Goal: Complete application form

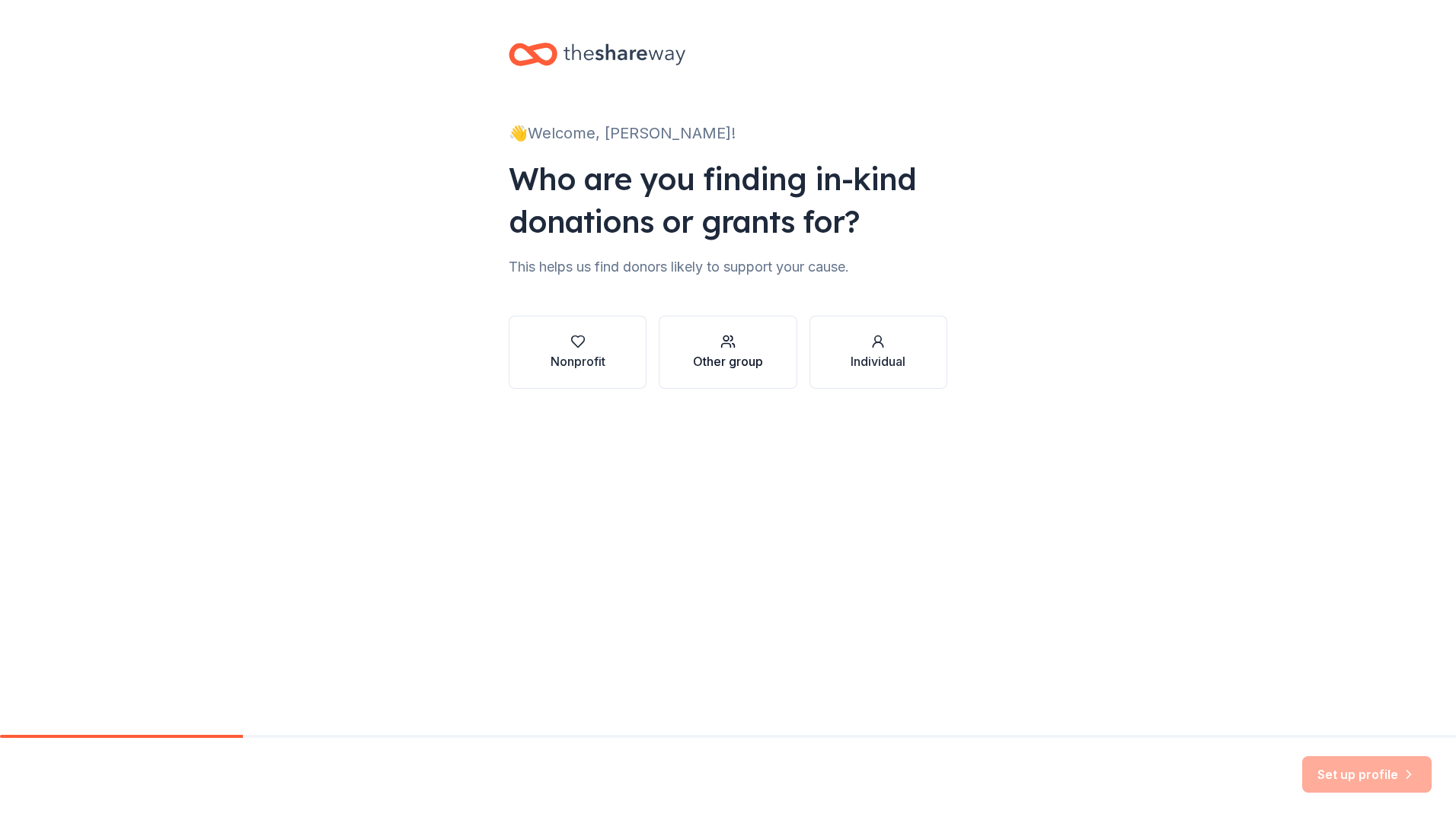
click at [731, 367] on div "Other group" at bounding box center [728, 362] width 70 height 18
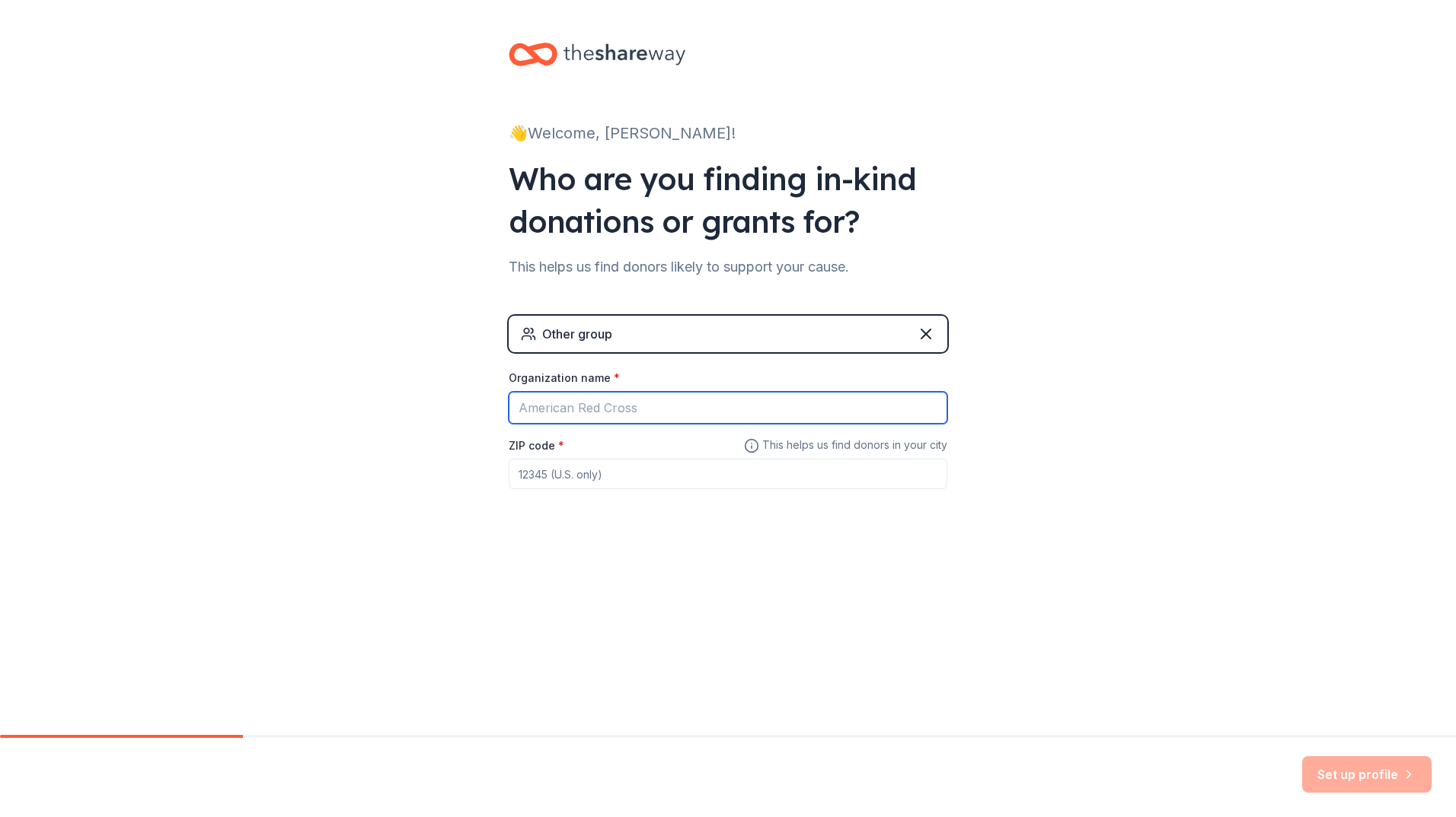
click at [631, 408] on input "Organization name *" at bounding box center [728, 408] width 439 height 32
type input "[GEOGRAPHIC_DATA]"
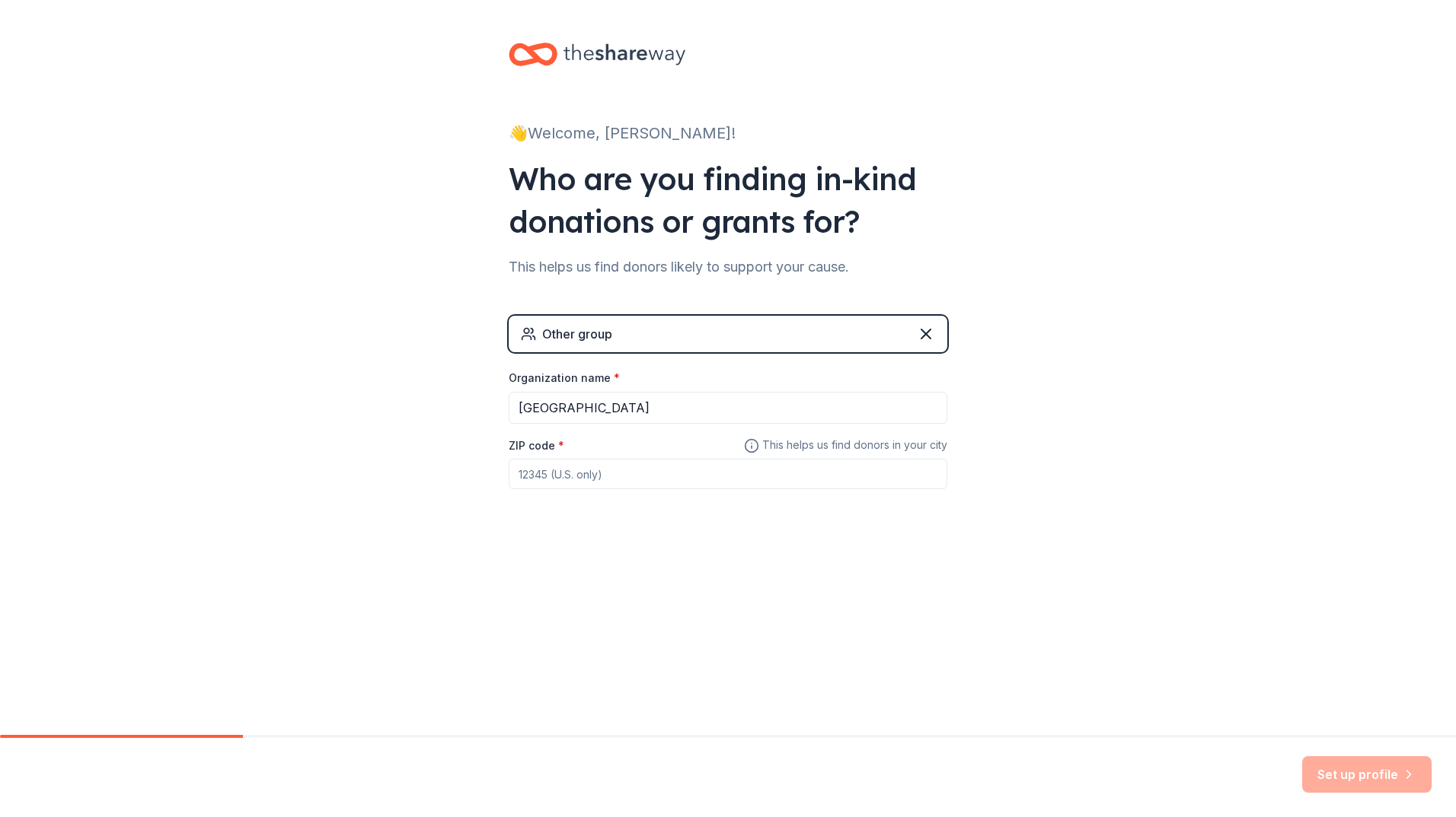
click at [618, 488] on input "ZIP code *" at bounding box center [728, 474] width 439 height 30
type input "22042"
click at [1352, 777] on button "Set up profile" at bounding box center [1366, 775] width 129 height 37
